Goal: Obtain resource: Obtain resource

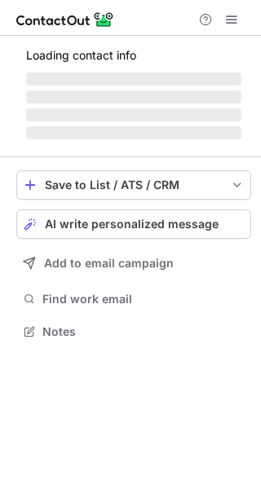
scroll to position [329, 261]
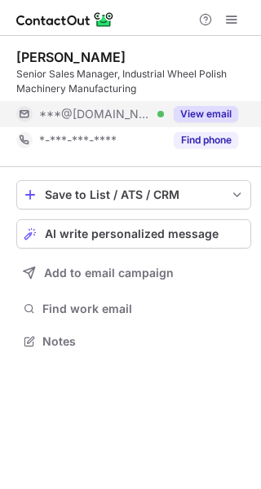
click at [201, 117] on button "View email" at bounding box center [206, 114] width 64 height 16
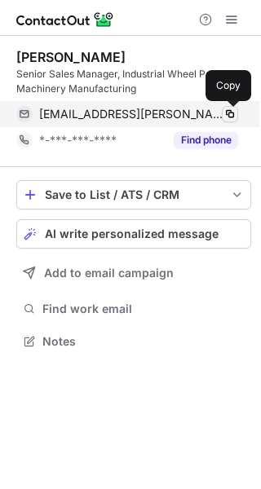
click at [226, 116] on span at bounding box center [229, 114] width 13 height 13
click at [226, 115] on span at bounding box center [229, 114] width 13 height 13
